Goal: Task Accomplishment & Management: Manage account settings

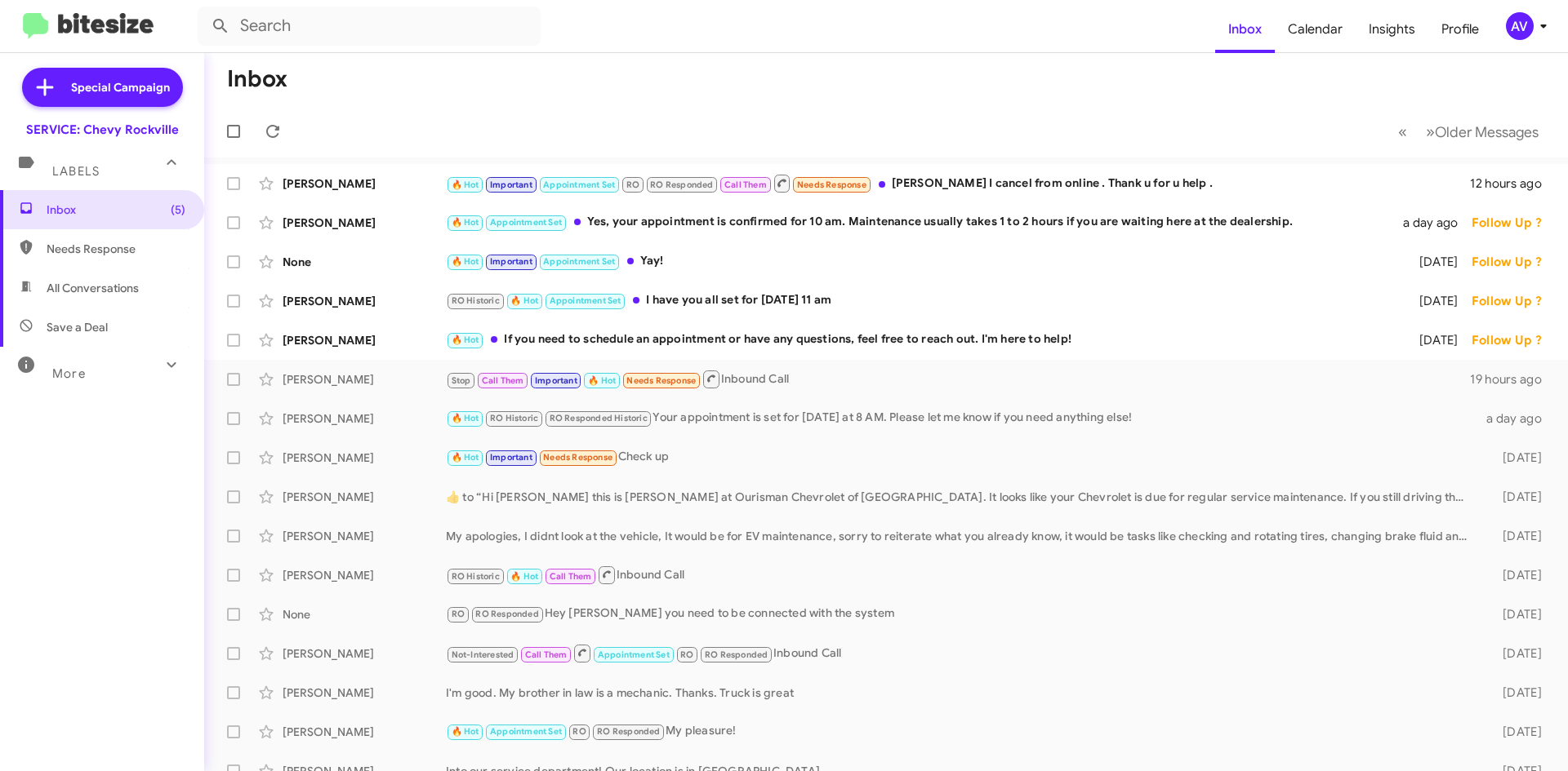
click at [1514, 34] on div "AV" at bounding box center [1519, 26] width 27 height 27
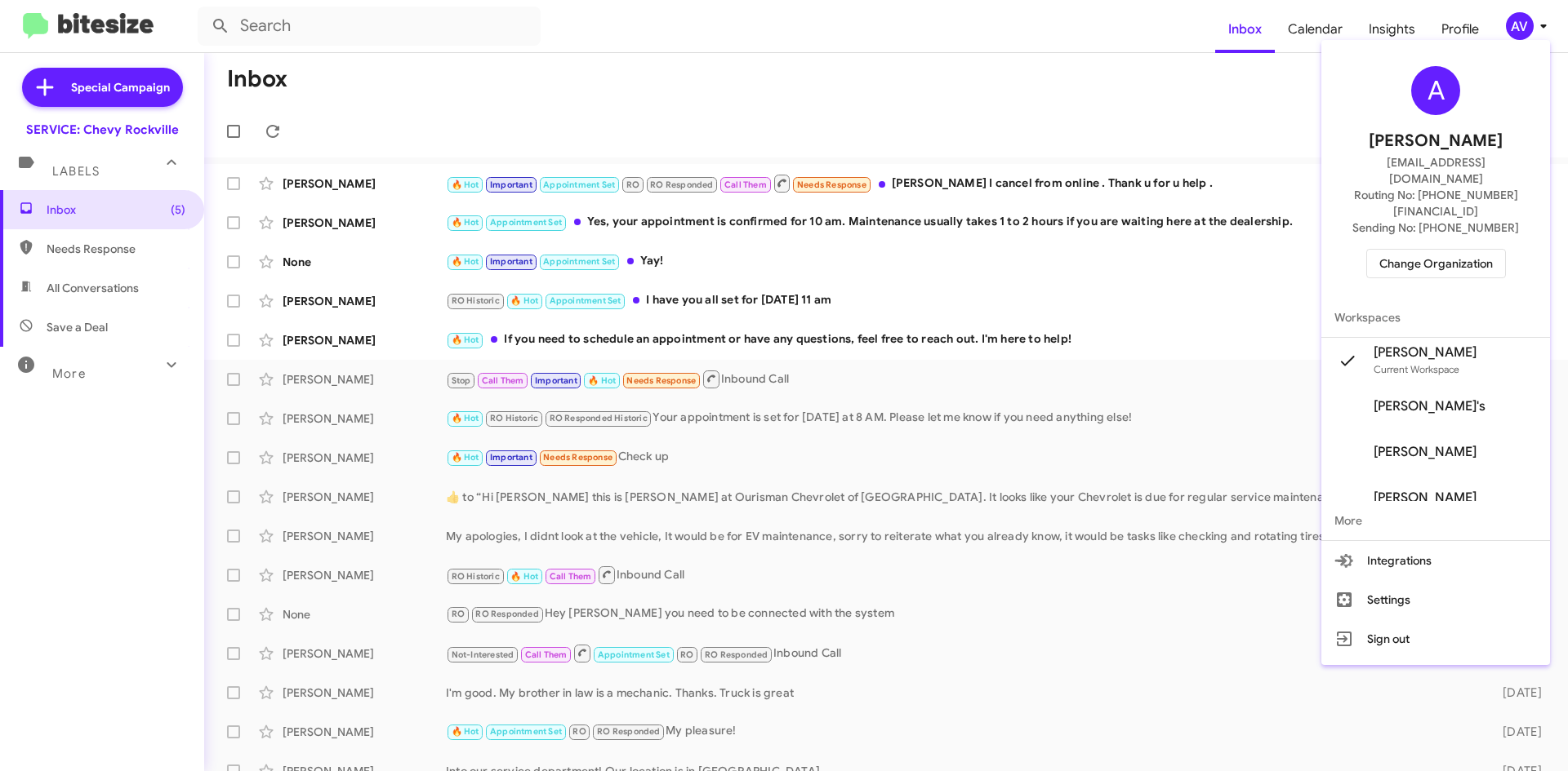
click at [1375, 249] on button "Change Organization" at bounding box center [1435, 264] width 140 height 29
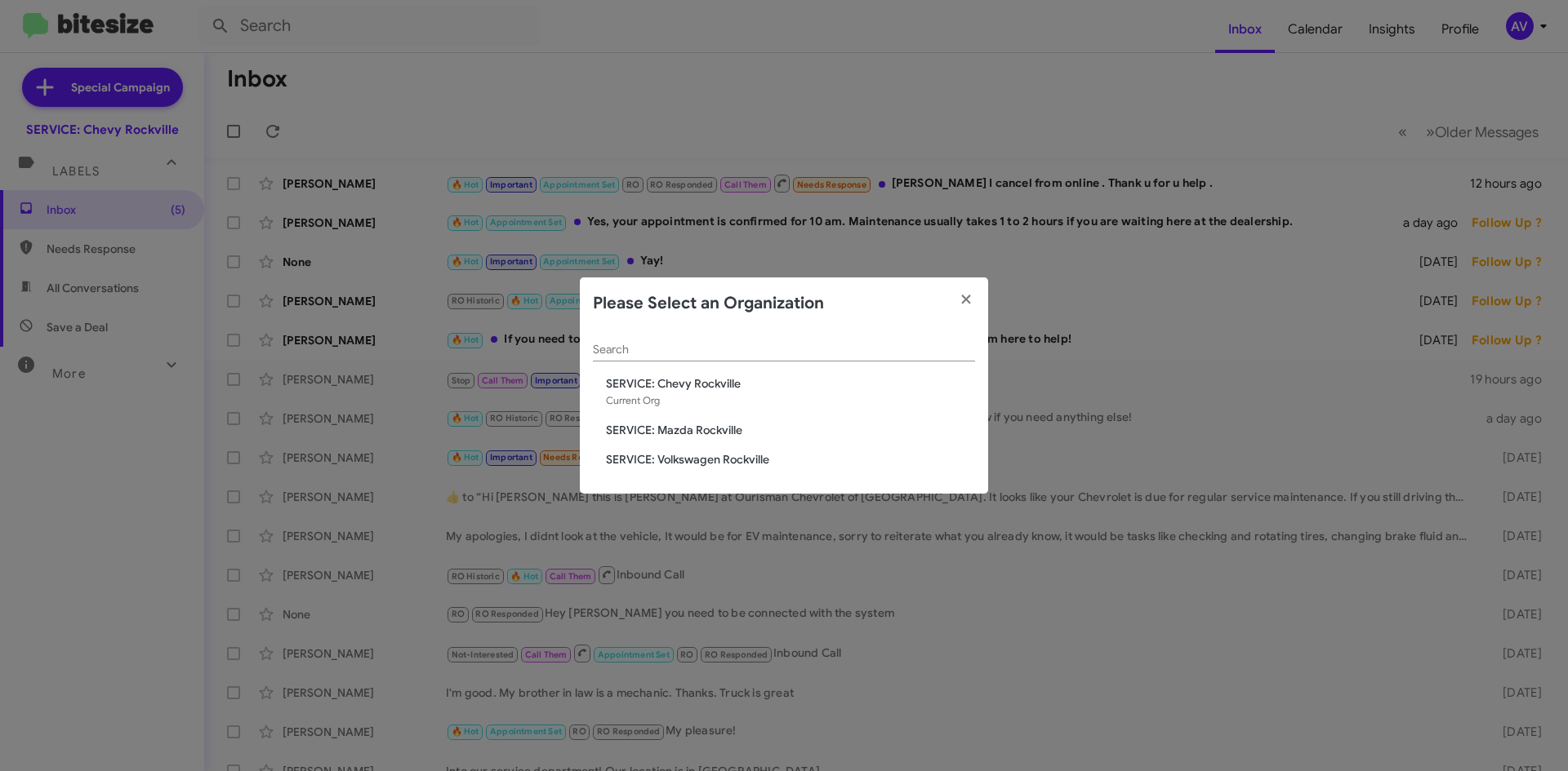
drag, startPoint x: 748, startPoint y: 431, endPoint x: 746, endPoint y: 439, distance: 8.2
click at [746, 439] on div "Search SERVICE: Chevy [GEOGRAPHIC_DATA] Current Org SERVICE: Mazda [GEOGRAPHIC_…" at bounding box center [784, 411] width 409 height 165
click at [742, 432] on span "SERVICE: Mazda Rockville" at bounding box center [791, 430] width 370 height 17
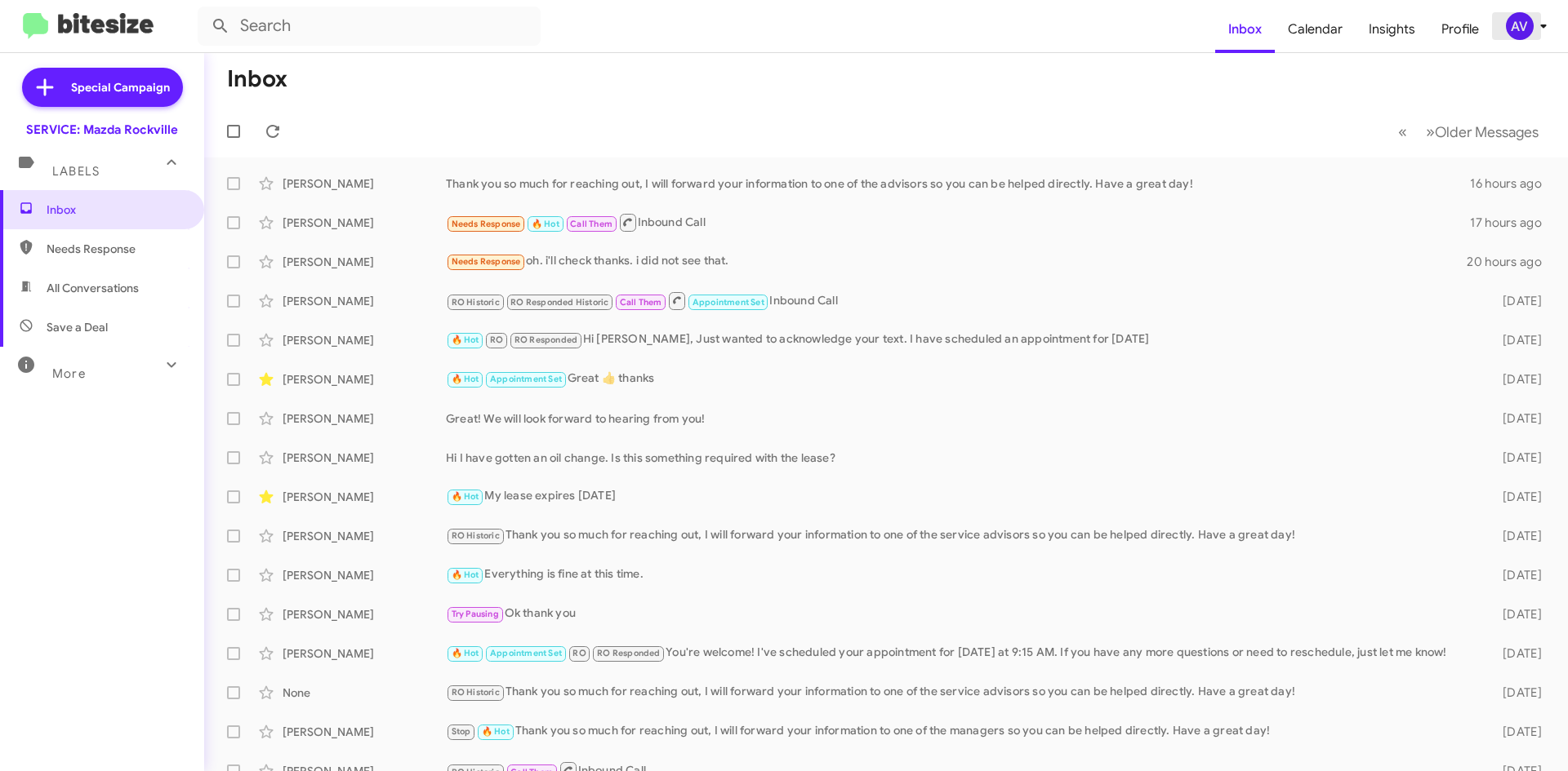
click at [1521, 31] on div "AV" at bounding box center [1519, 26] width 27 height 27
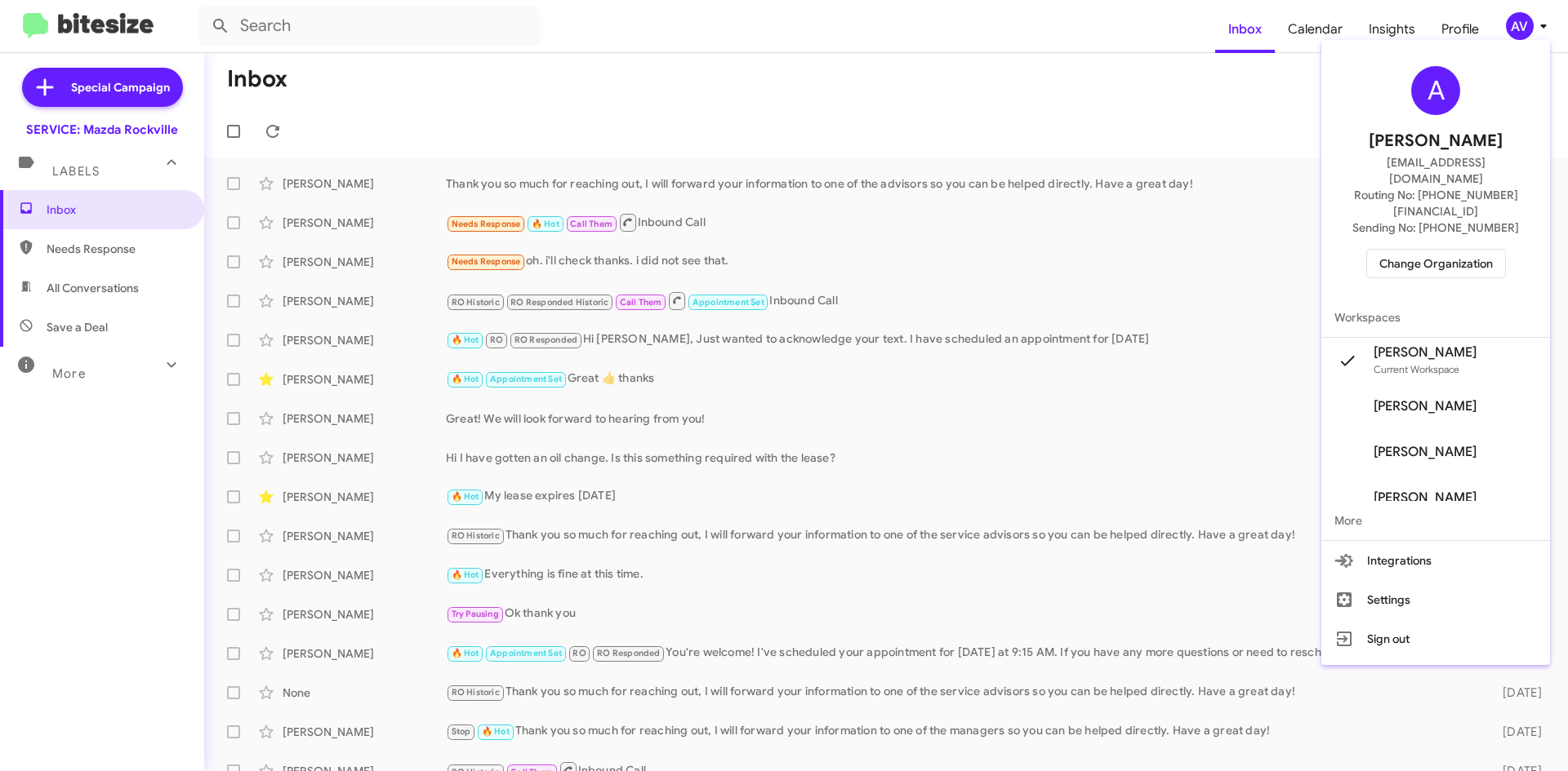
click at [1424, 250] on span "Change Organization" at bounding box center [1436, 264] width 113 height 27
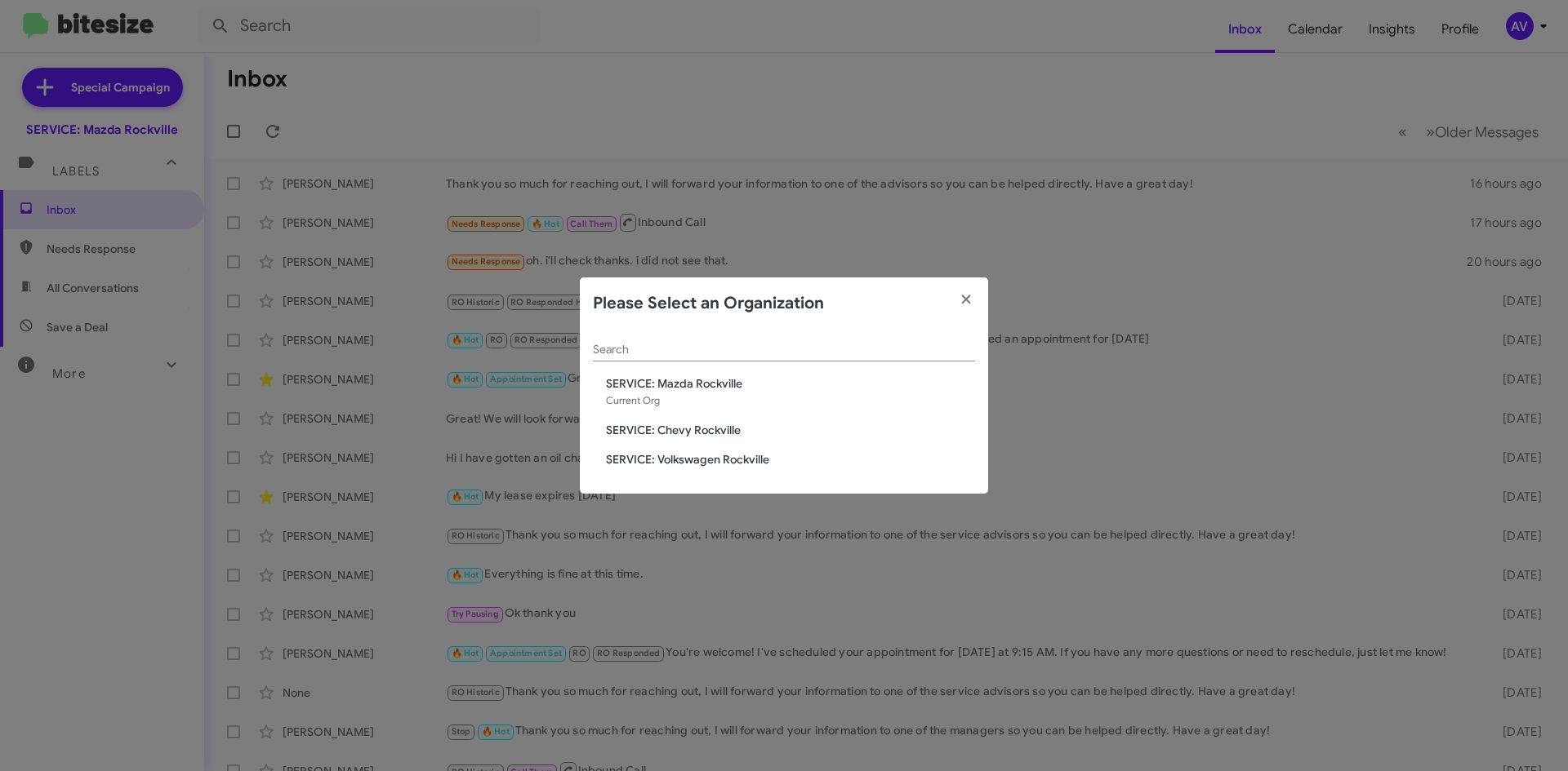
click at [692, 460] on span "SERVICE: Volkswagen Rockville" at bounding box center [791, 459] width 370 height 17
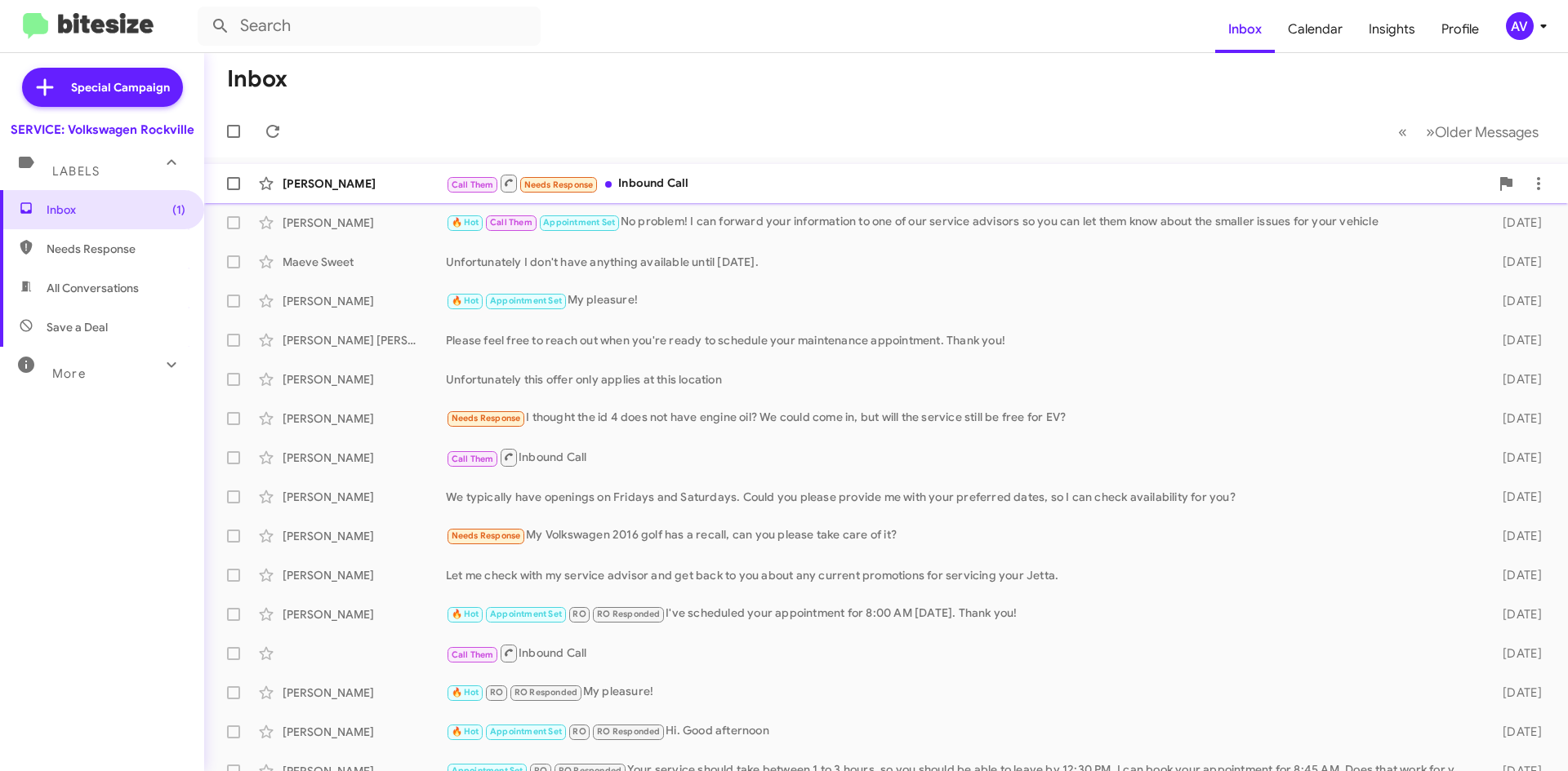
click at [777, 186] on div "Call Them Needs Response Inbound Call" at bounding box center [967, 183] width 1043 height 21
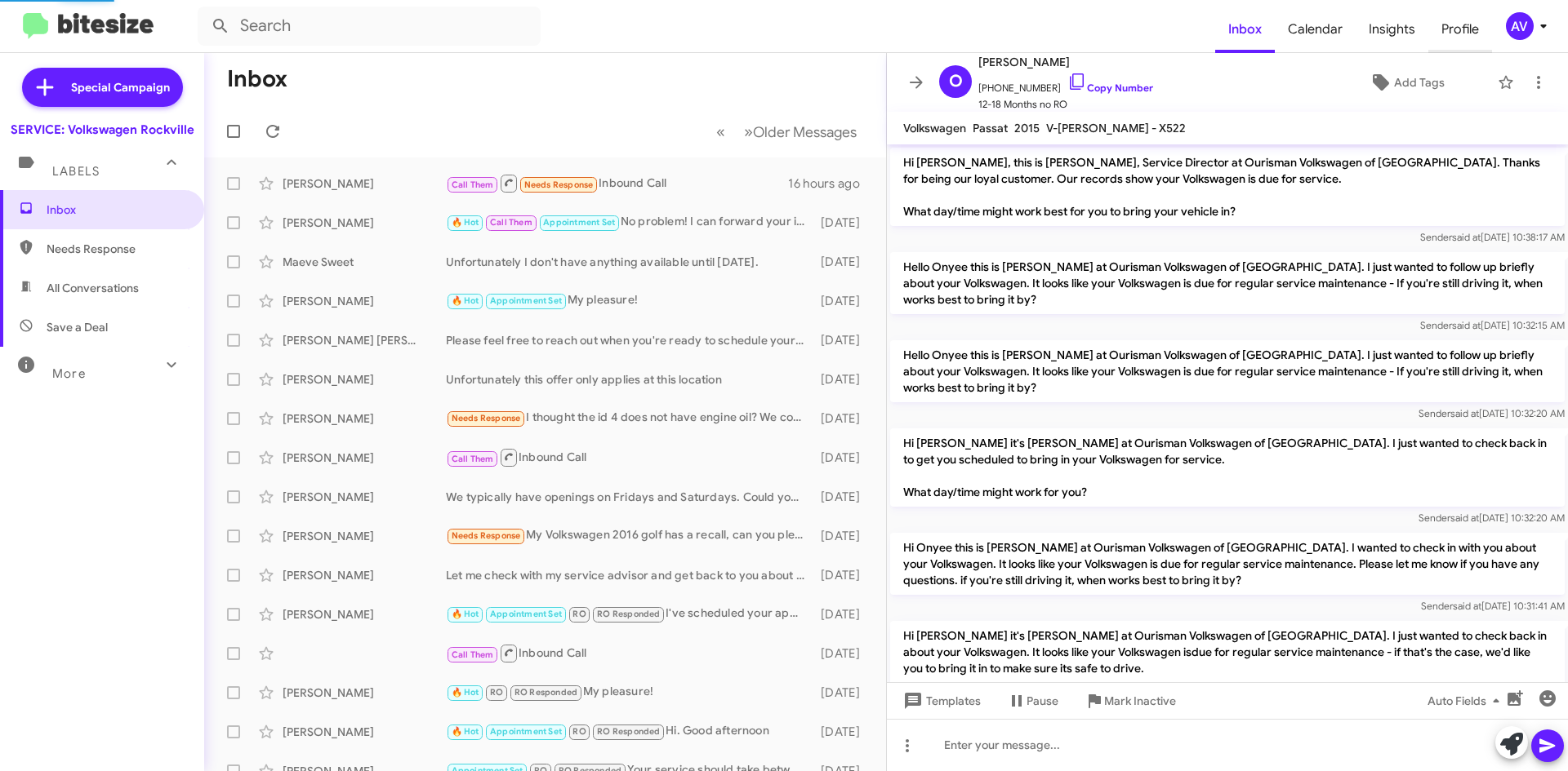
scroll to position [451, 0]
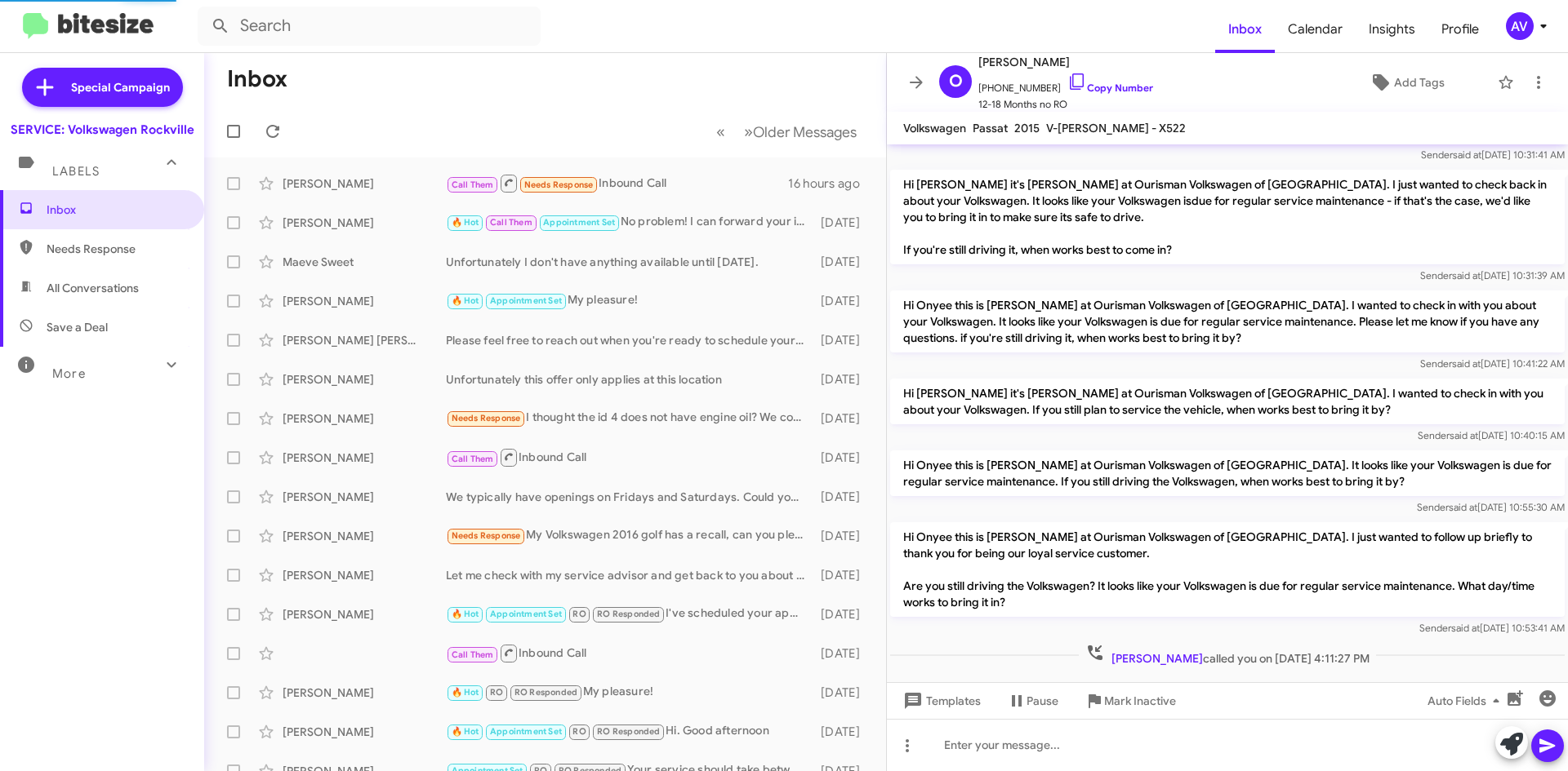
click at [1502, 29] on button "AV" at bounding box center [1520, 26] width 58 height 27
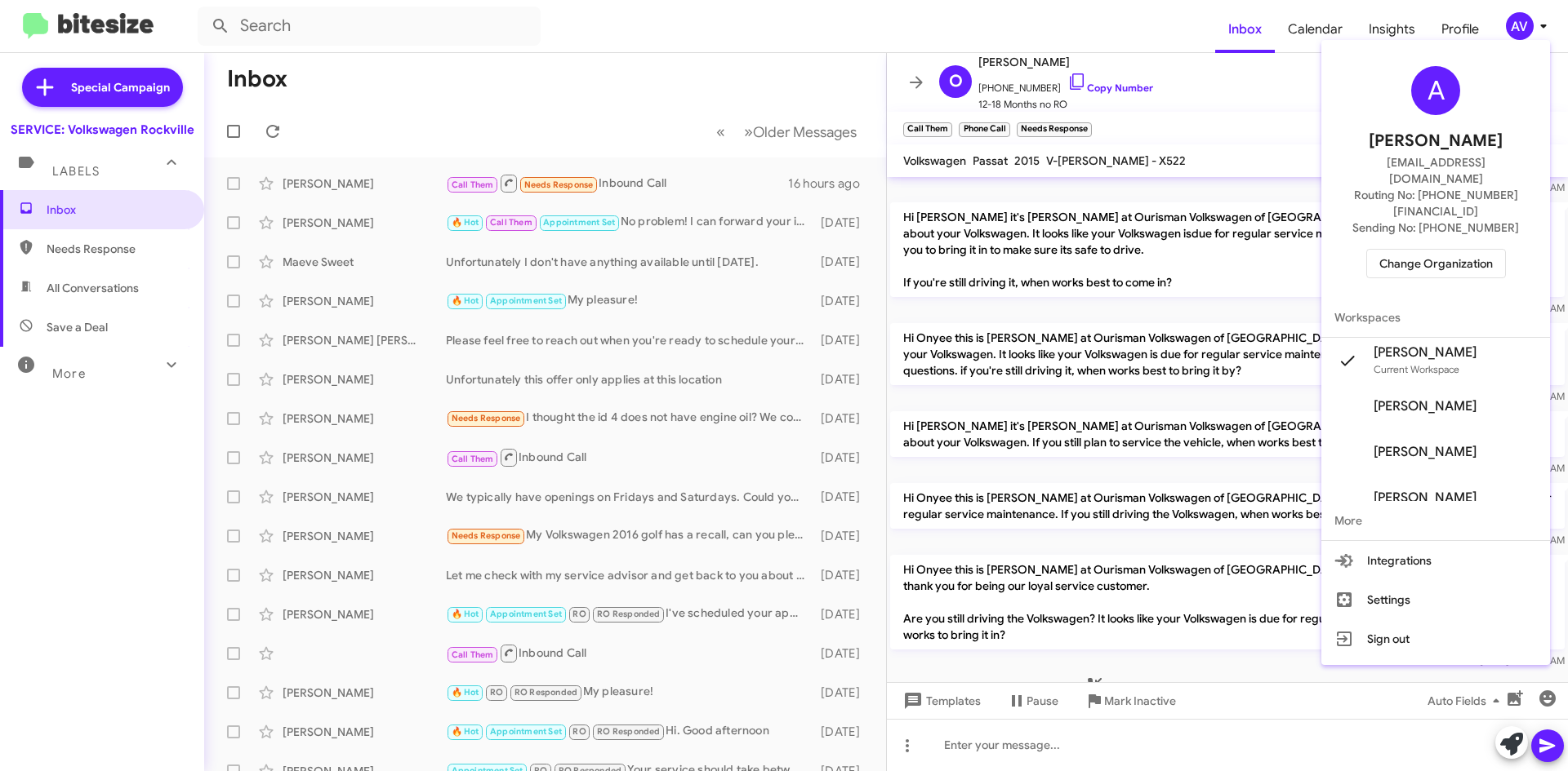
click at [1416, 250] on span "Change Organization" at bounding box center [1436, 264] width 113 height 27
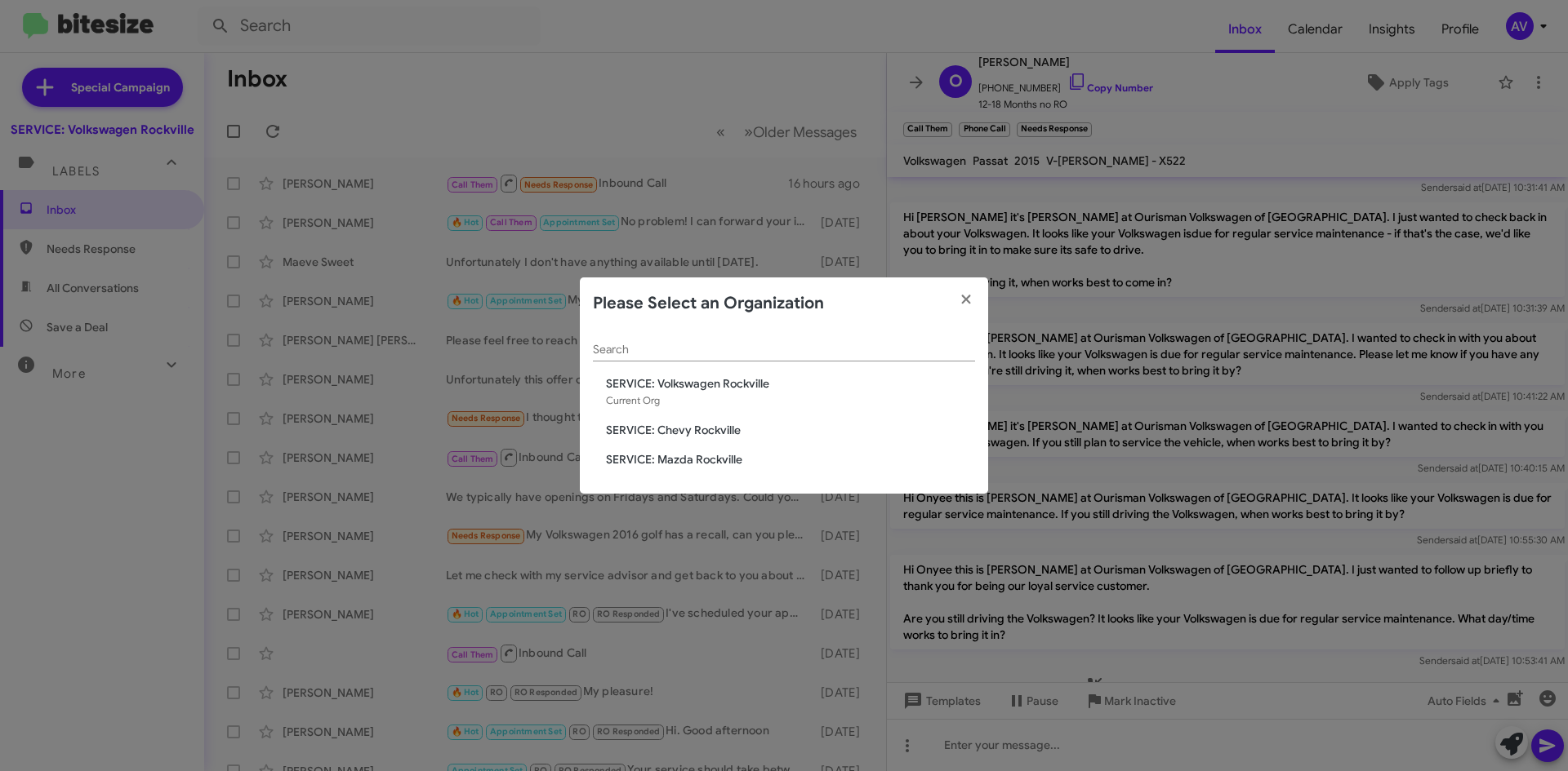
click at [667, 437] on span "SERVICE: Chevy Rockville" at bounding box center [791, 430] width 370 height 17
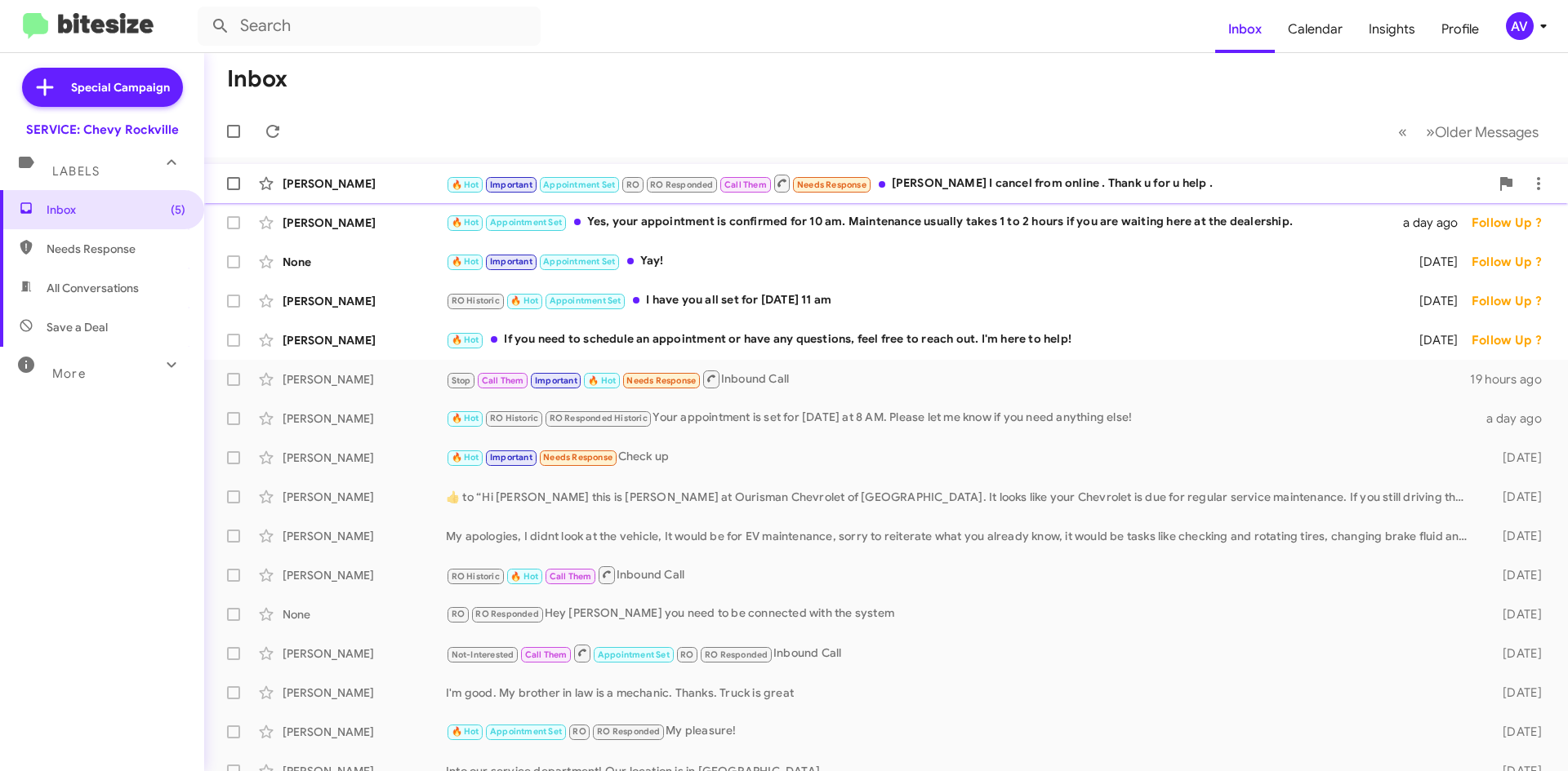
click at [1024, 172] on div "[PERSON_NAME] 🔥 Hot Important Appointment Set RO RO Responded Call Them Needs R…" at bounding box center [886, 183] width 1337 height 32
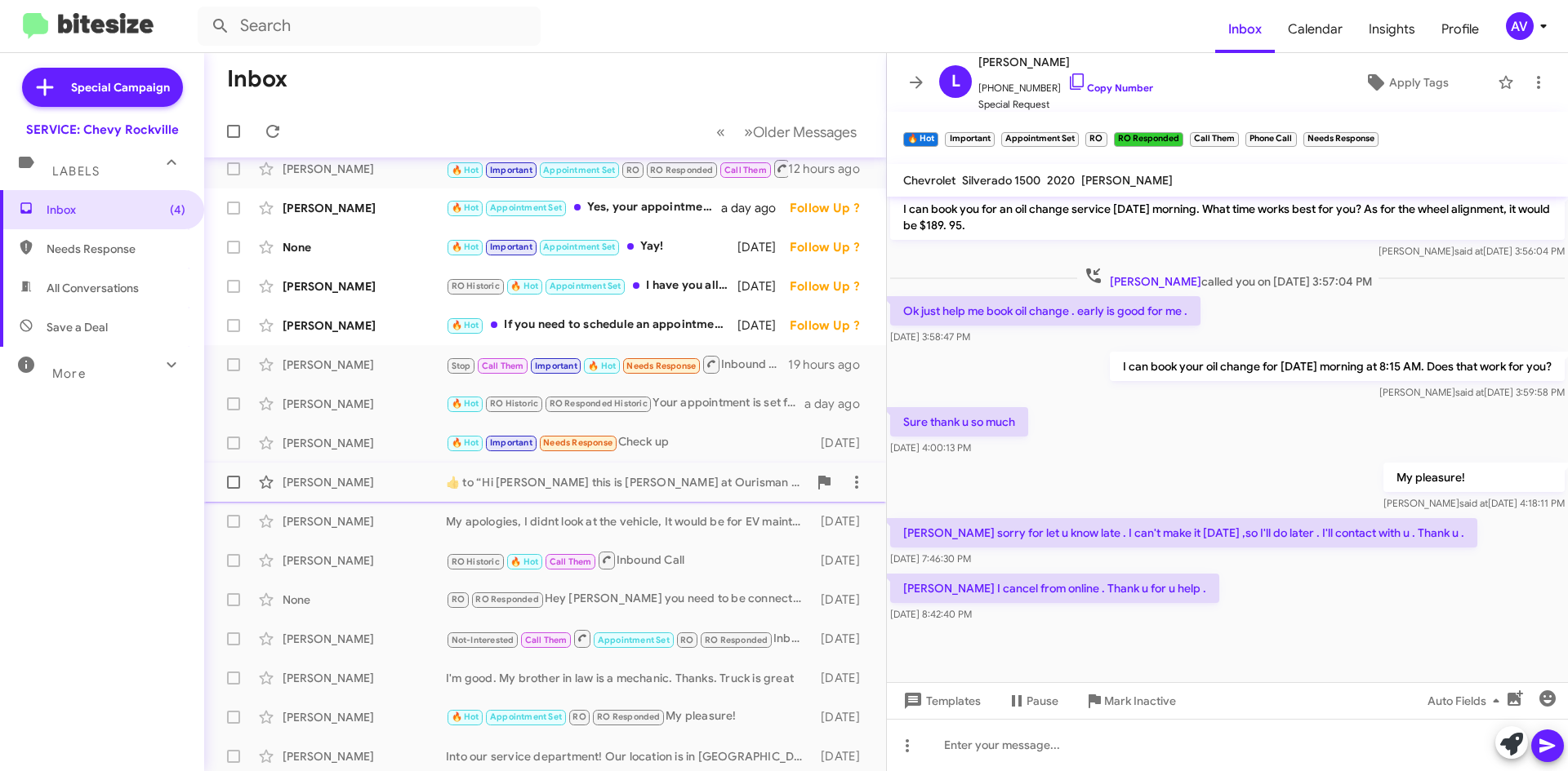
scroll to position [27, 0]
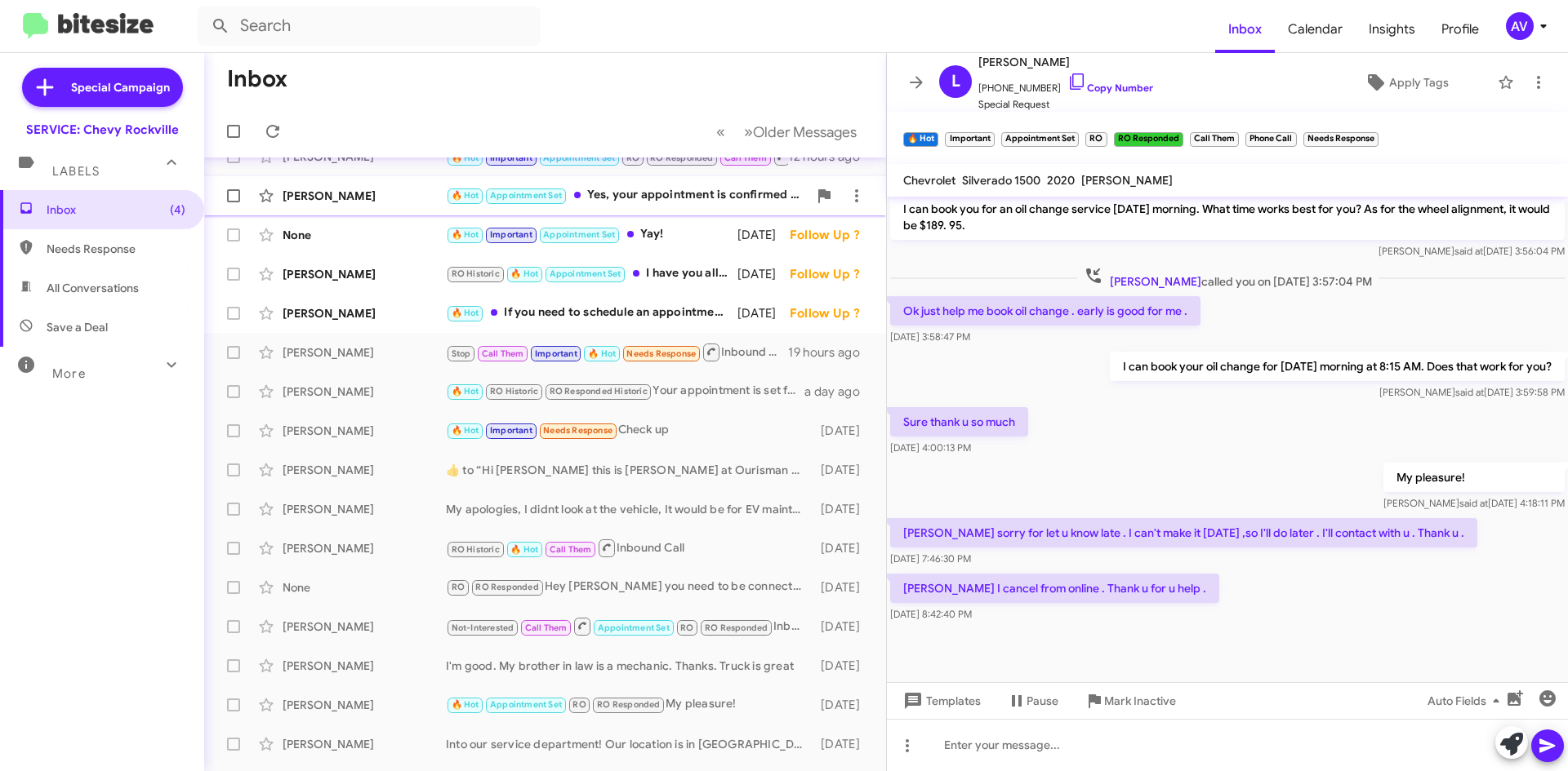
click at [662, 202] on div "🔥 Hot Appointment Set Yes, your appointment is confirmed for 10 am. Maintenance…" at bounding box center [627, 194] width 362 height 19
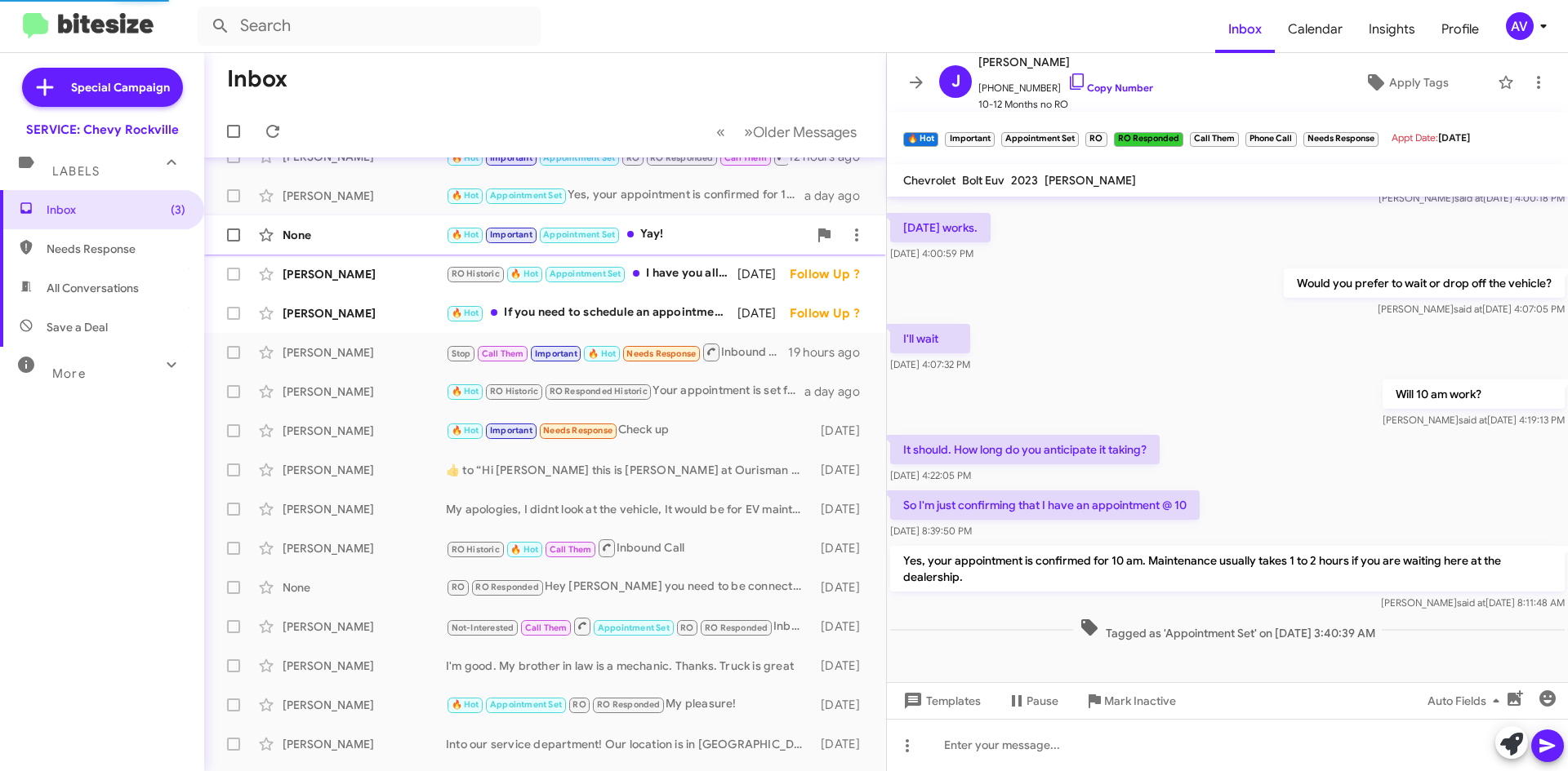
click at [683, 240] on div "🔥 Hot Important Appointment Set Yay!" at bounding box center [627, 235] width 362 height 19
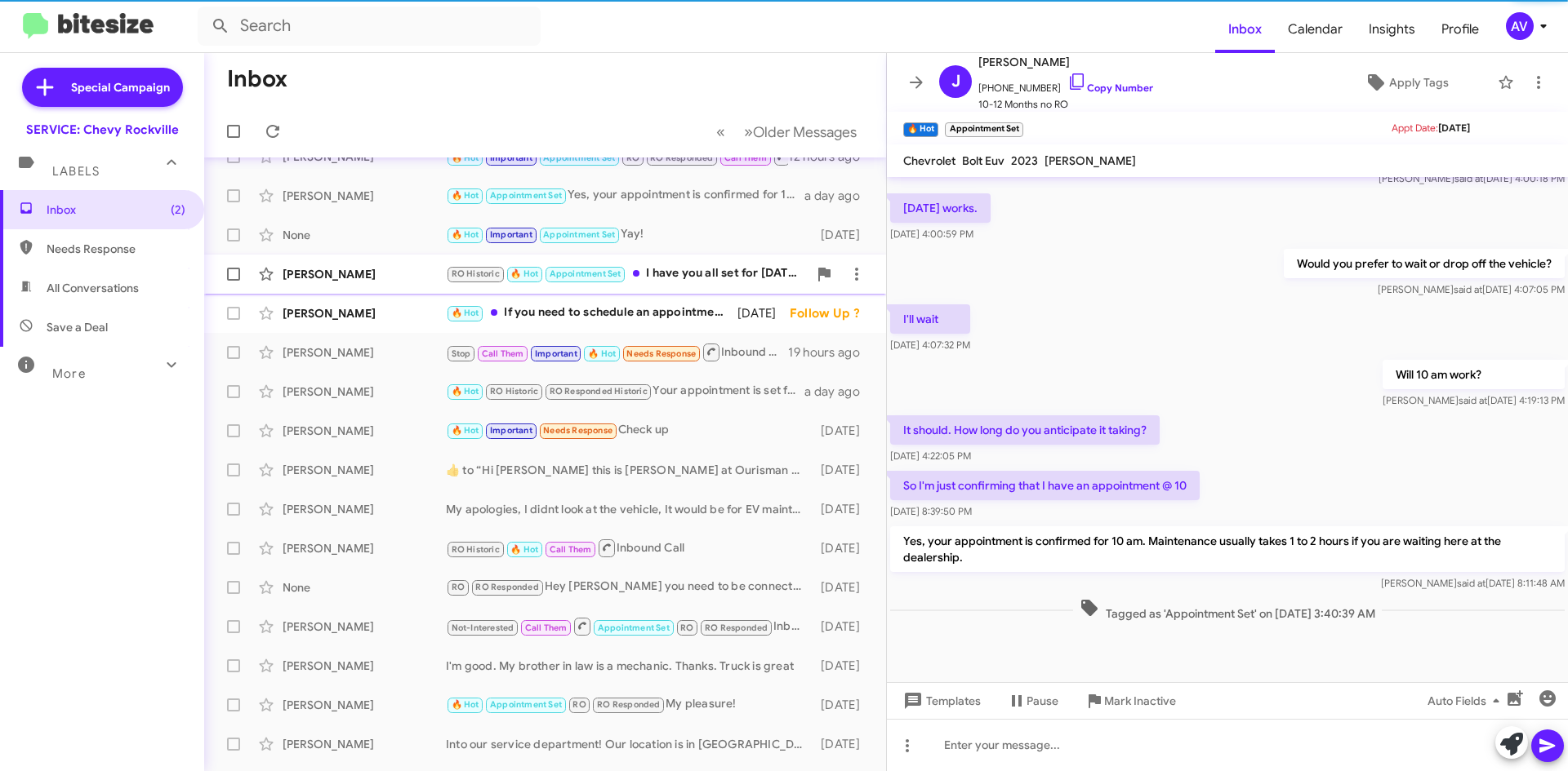
scroll to position [299, 0]
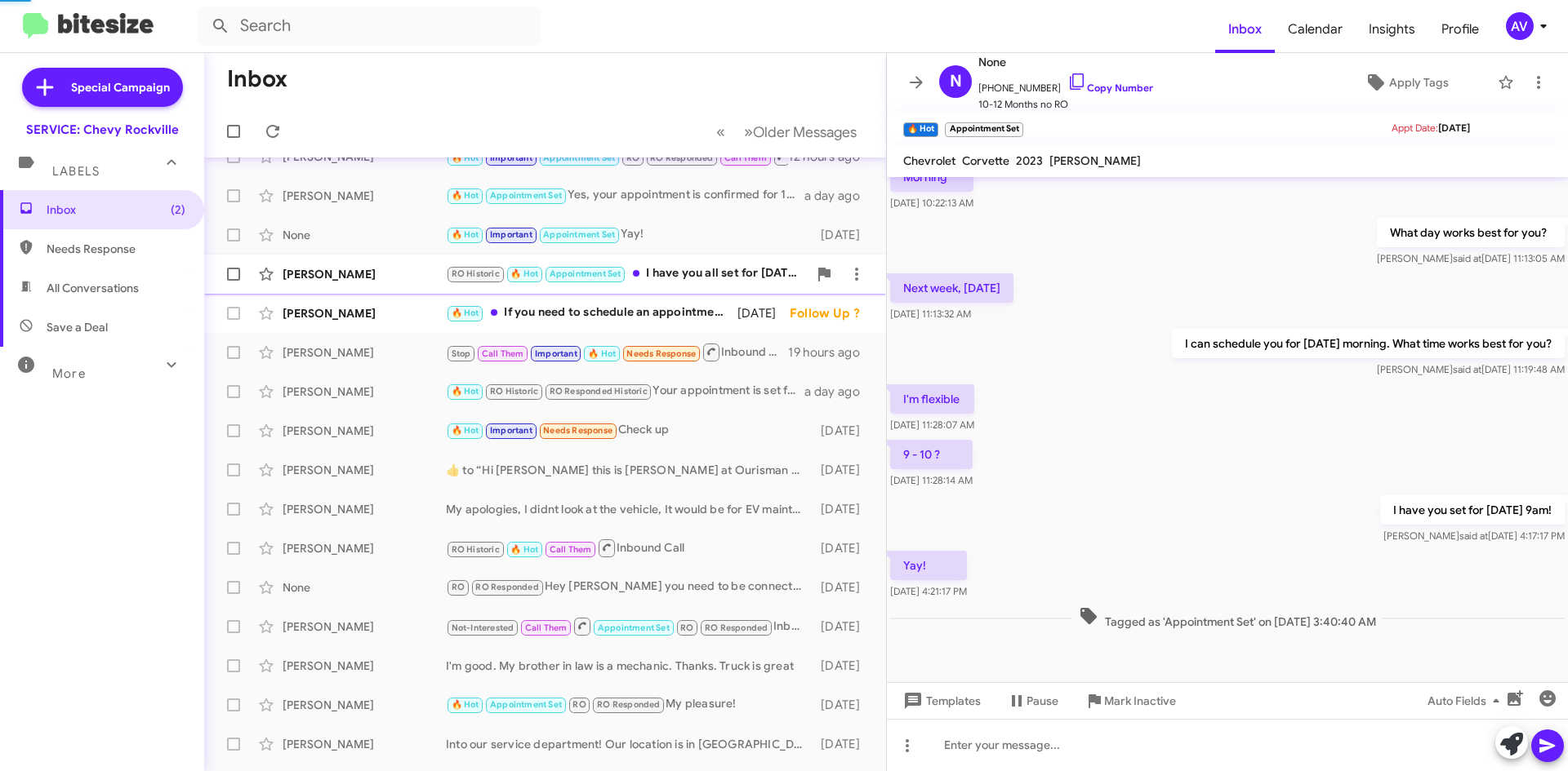
click at [663, 259] on div "David Brochstein RO Historic 🔥 Hot Appointment Set I have you all set for 10/22…" at bounding box center [544, 274] width 656 height 32
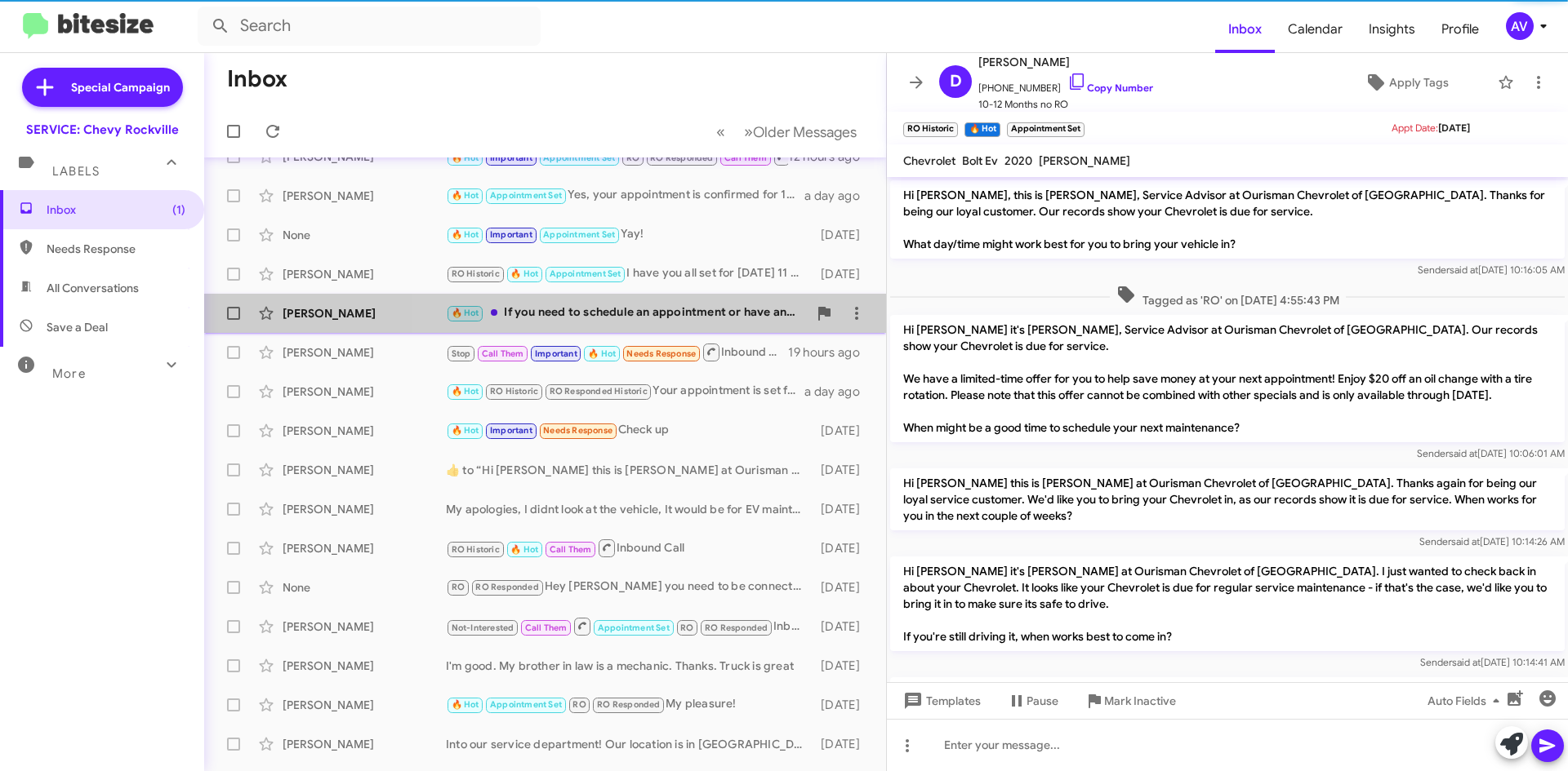
click at [653, 307] on div "🔥 Hot If you need to schedule an appointment or have any questions, feel free t…" at bounding box center [627, 313] width 362 height 19
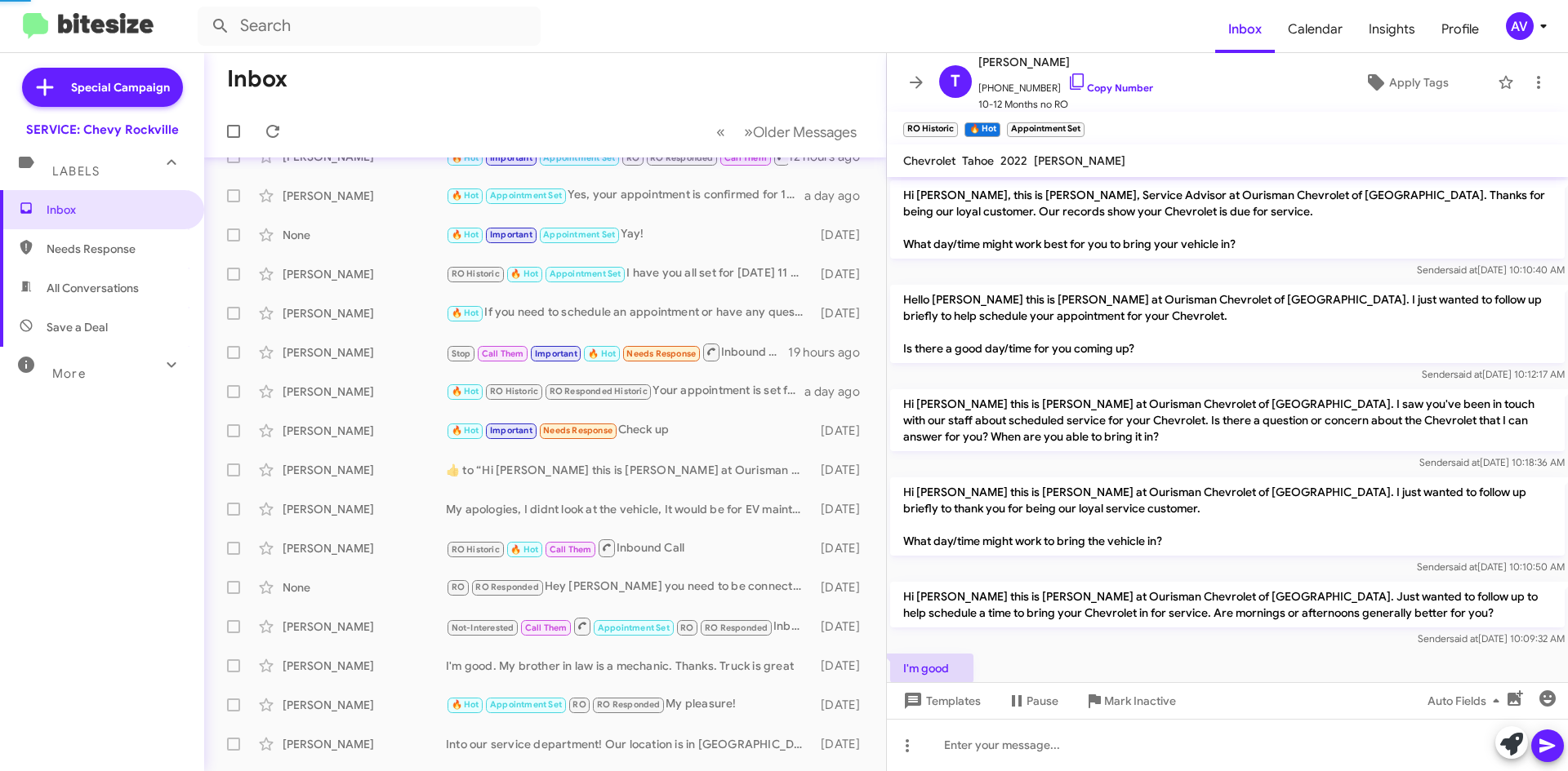
scroll to position [107, 0]
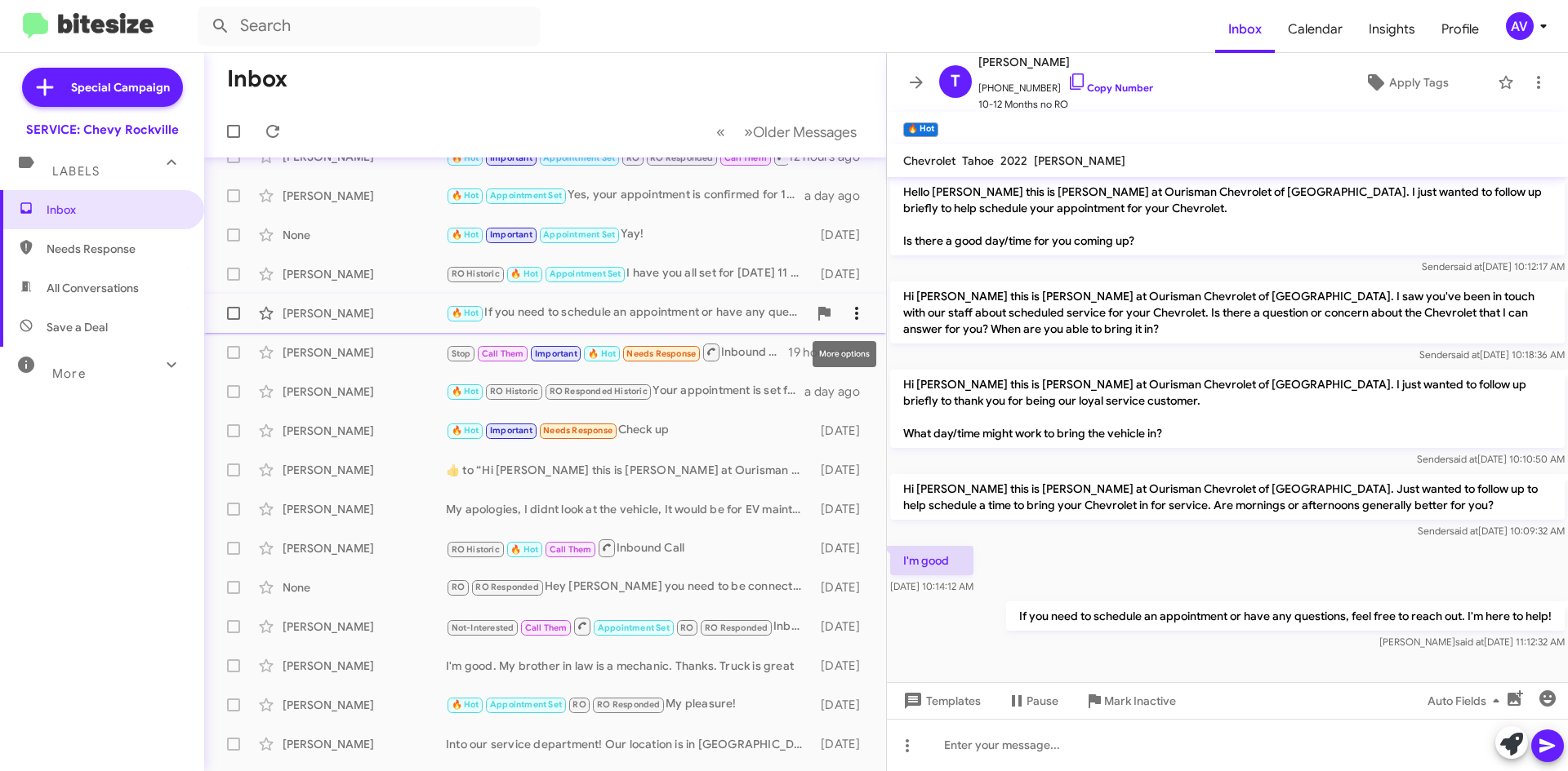
click at [847, 315] on icon at bounding box center [856, 314] width 20 height 20
click at [848, 275] on div at bounding box center [784, 385] width 1568 height 771
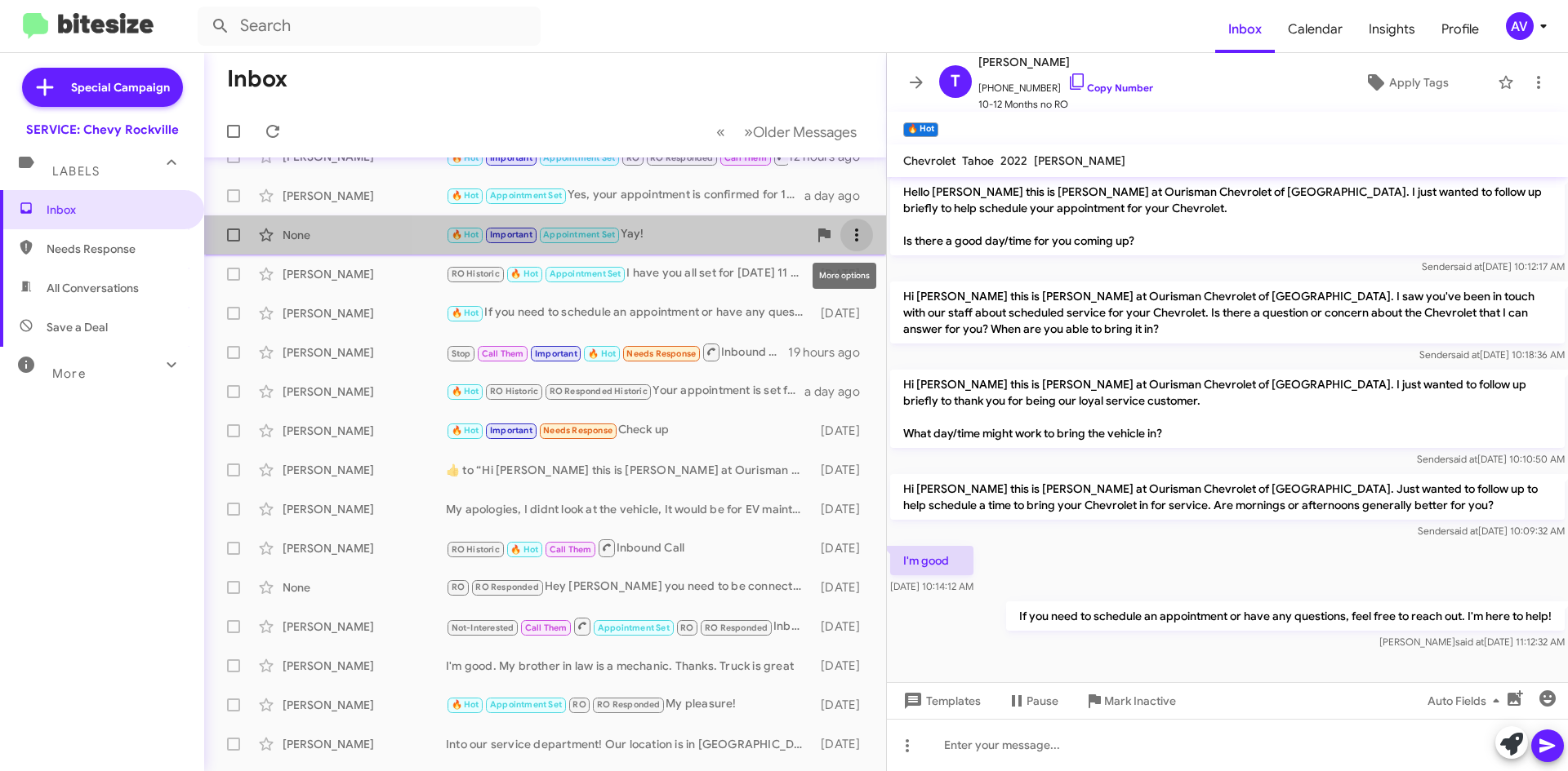
click at [840, 225] on button at bounding box center [855, 235] width 32 height 32
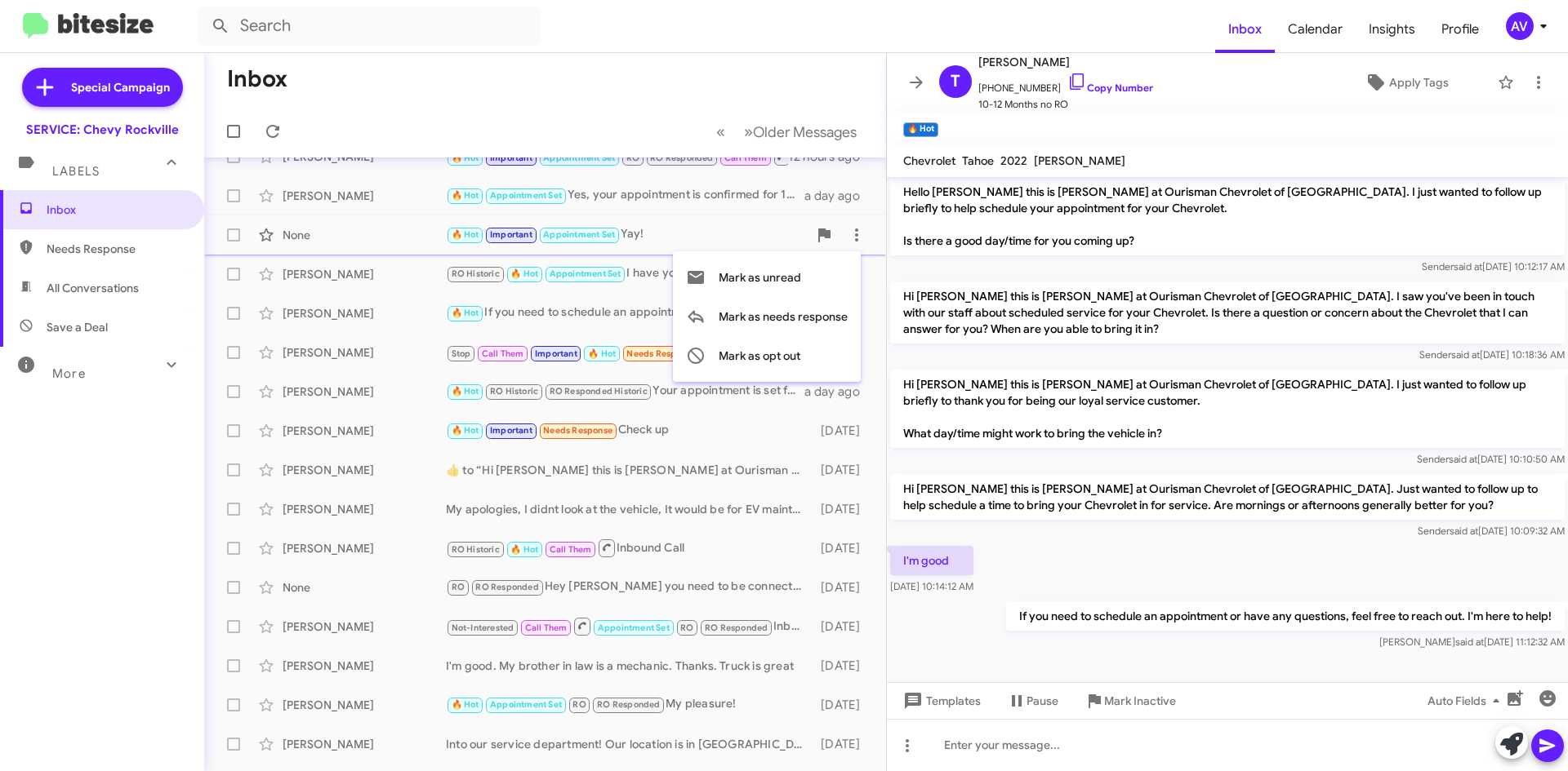
drag, startPoint x: 770, startPoint y: 318, endPoint x: 886, endPoint y: 207, distance: 160.6
click at [886, 207] on div "Mark as unread Mark as needs response Mark as opt out" at bounding box center [784, 385] width 1568 height 771
click at [719, 200] on div at bounding box center [784, 385] width 1568 height 771
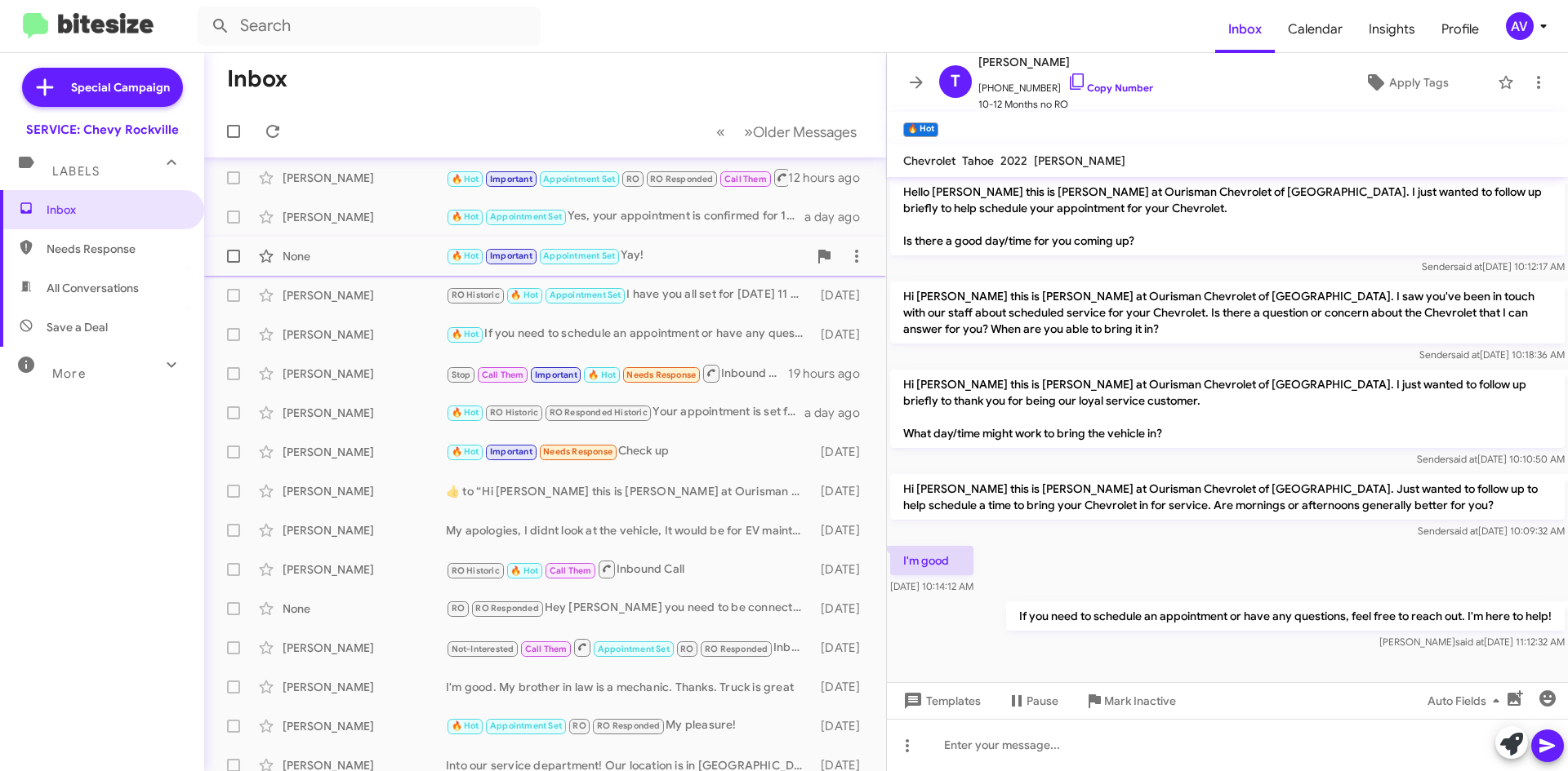
scroll to position [0, 0]
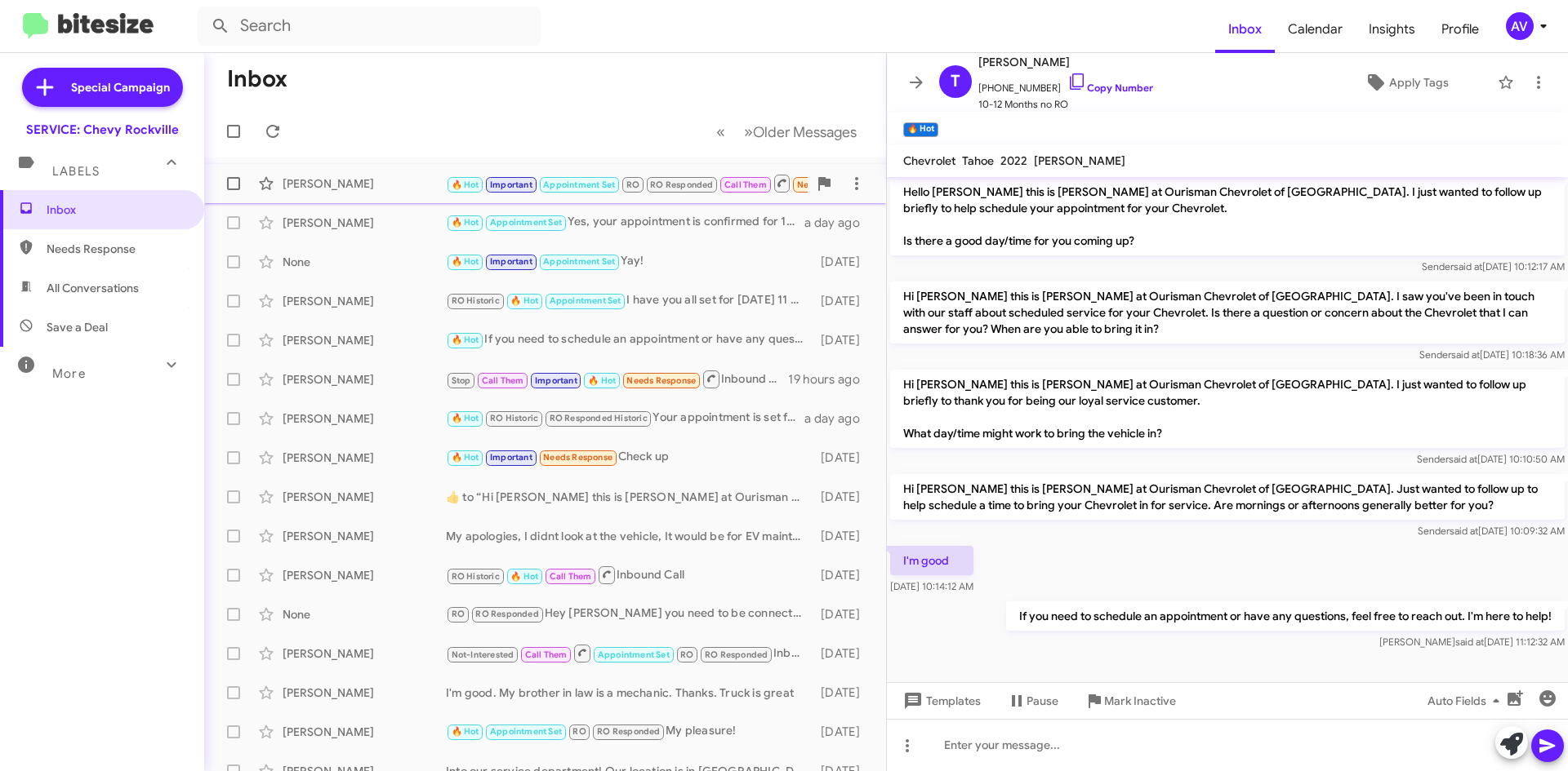
click at [414, 196] on div "Lin Poching 🔥 Hot Important Appointment Set RO RO Responded Call Them Needs Res…" at bounding box center [544, 183] width 656 height 32
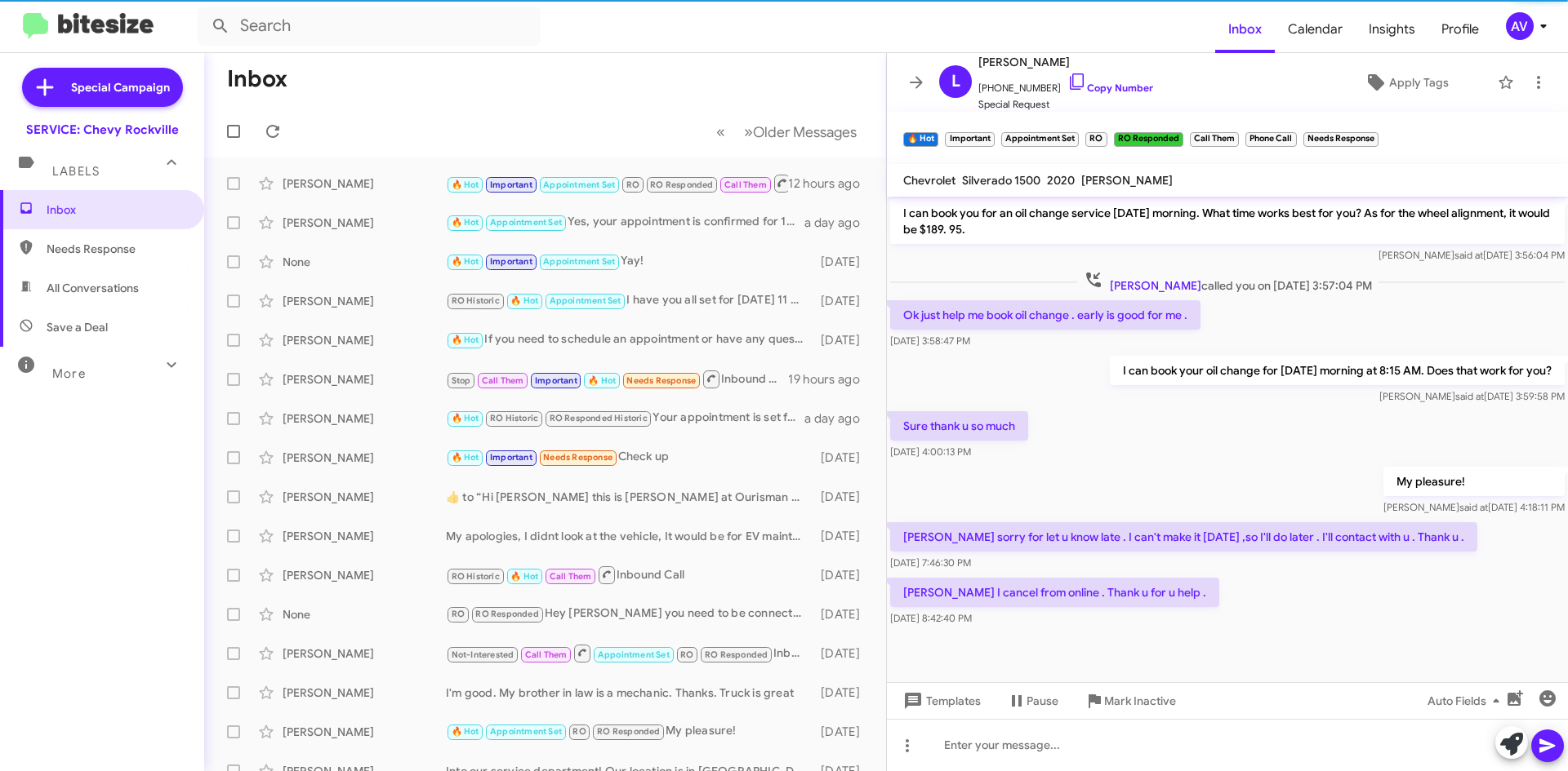
scroll to position [305, 0]
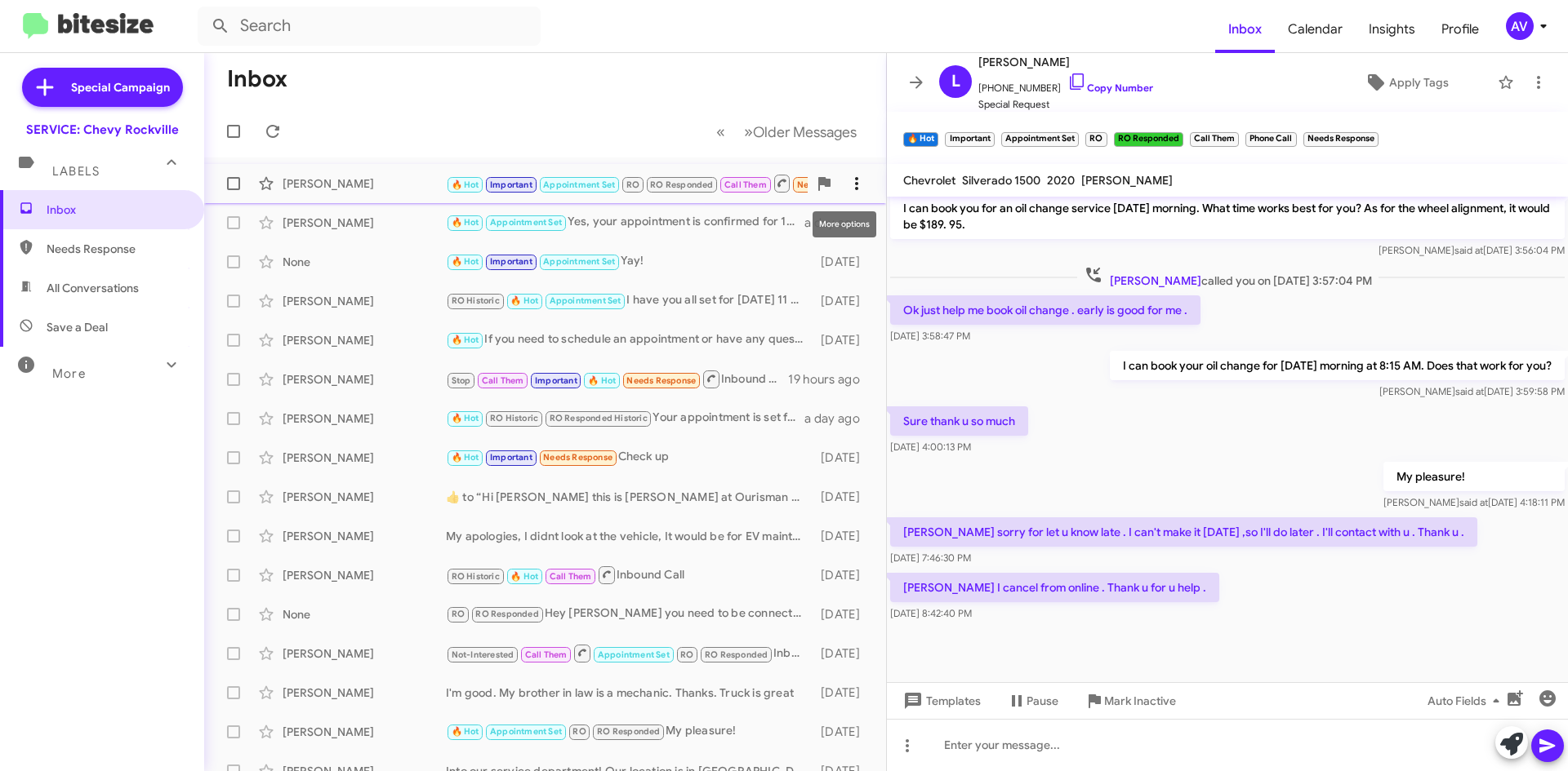
click at [847, 181] on icon at bounding box center [856, 184] width 20 height 20
